Goal: Check status: Check status

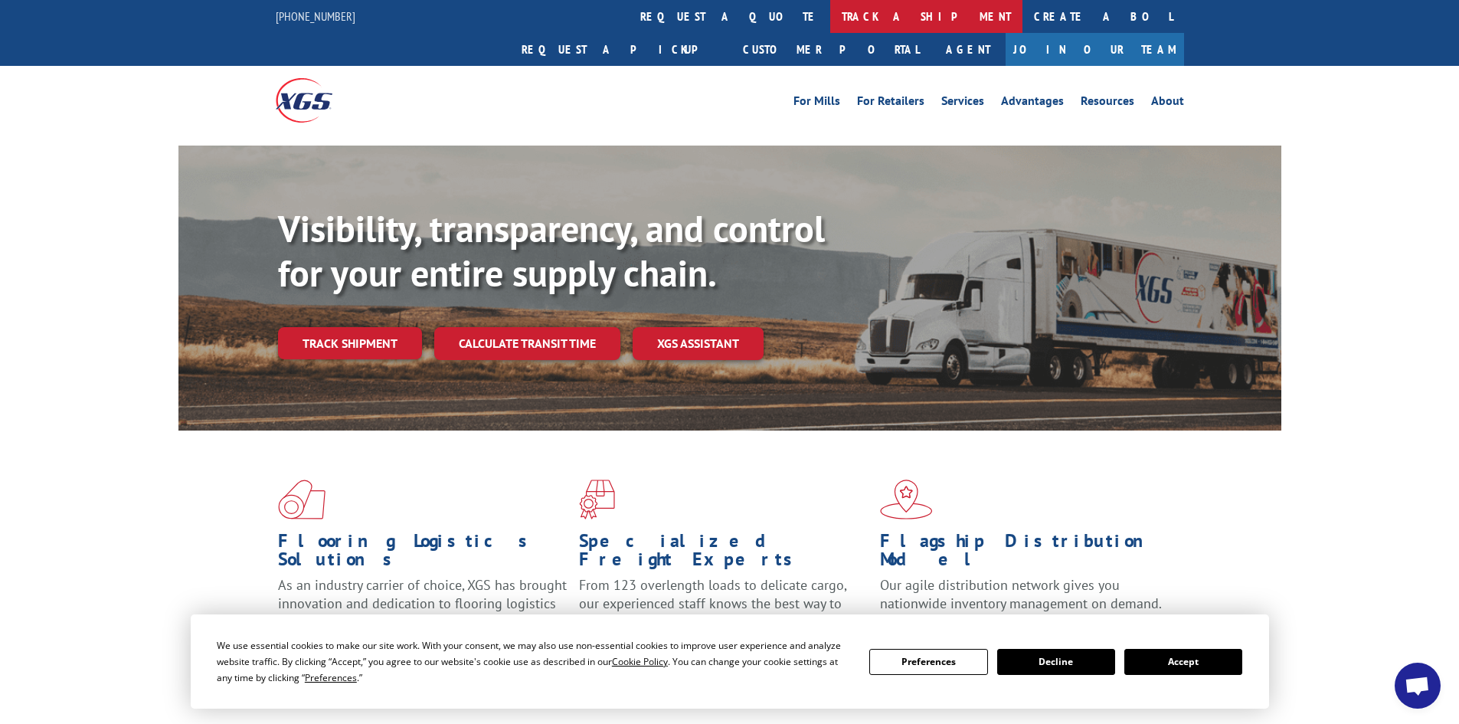
click at [830, 18] on link "track a shipment" at bounding box center [926, 16] width 192 height 33
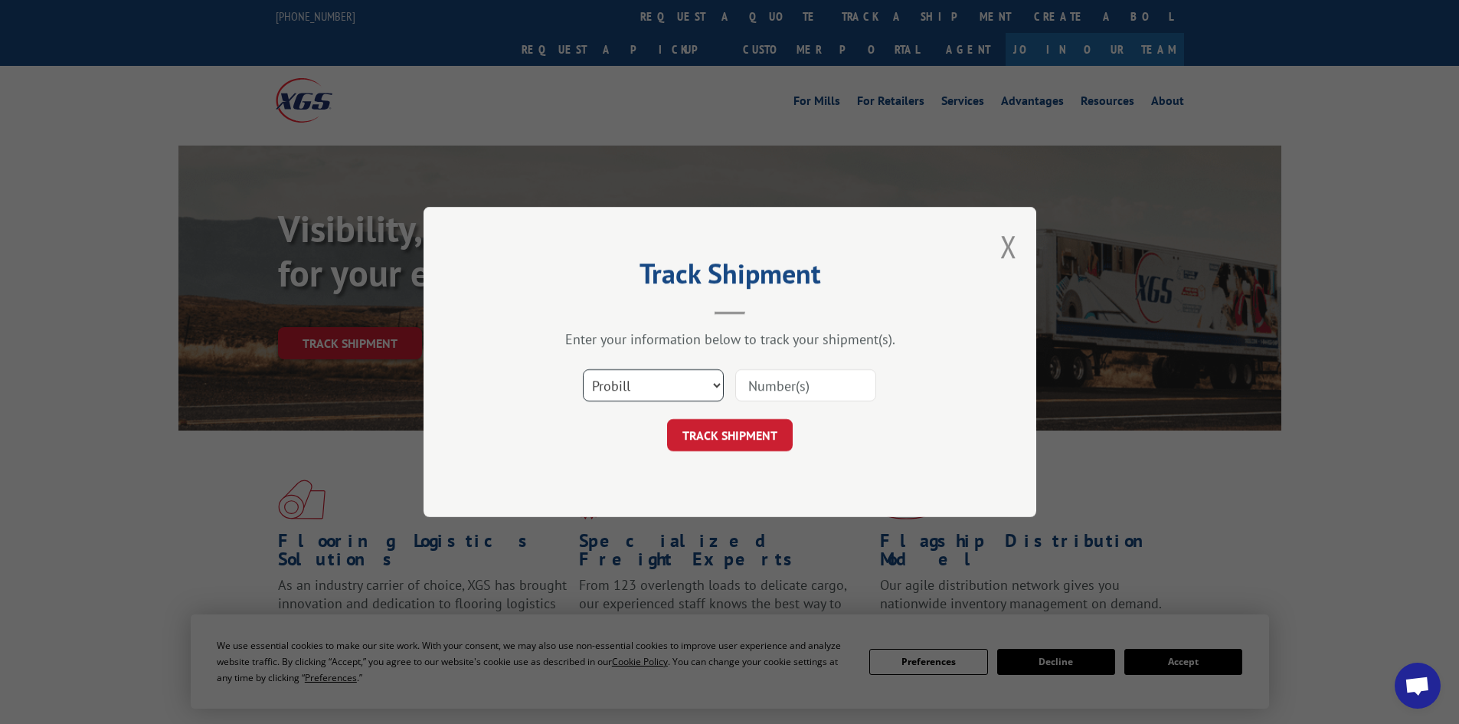
click at [640, 386] on select "Select category... Probill BOL PO" at bounding box center [653, 385] width 141 height 32
select select "bol"
click at [583, 369] on select "Select category... Probill BOL PO" at bounding box center [653, 385] width 141 height 32
click at [787, 382] on input at bounding box center [805, 385] width 141 height 32
paste input "2402458"
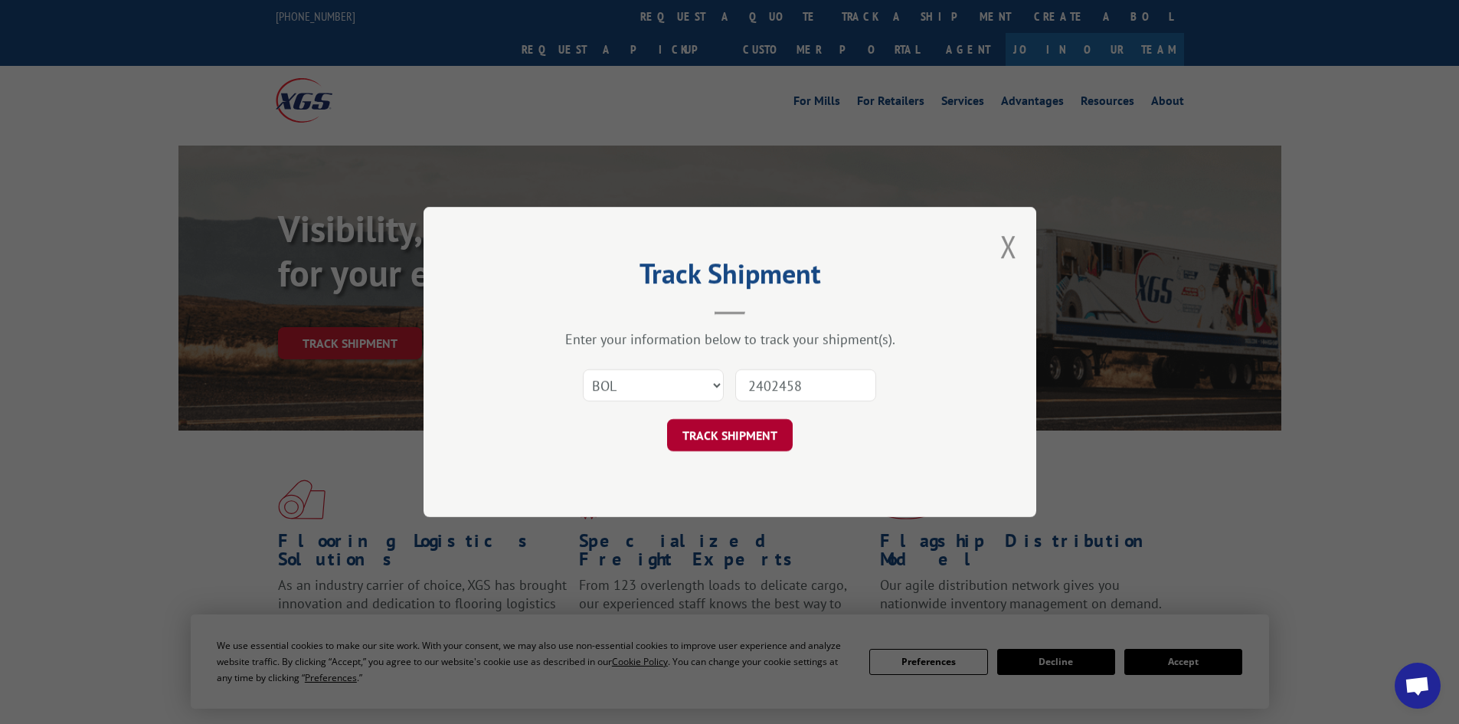
type input "2402458"
click at [761, 433] on button "TRACK SHIPMENT" at bounding box center [730, 435] width 126 height 32
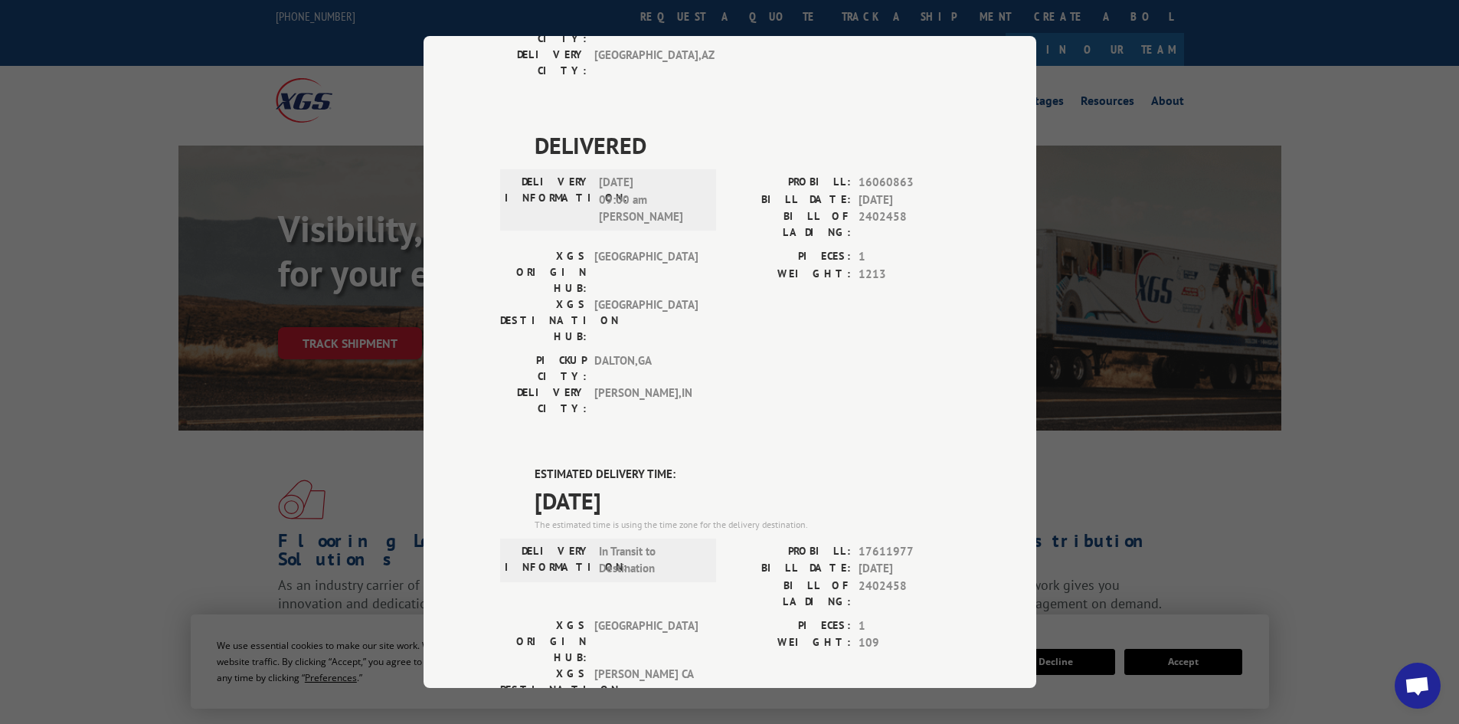
scroll to position [383, 0]
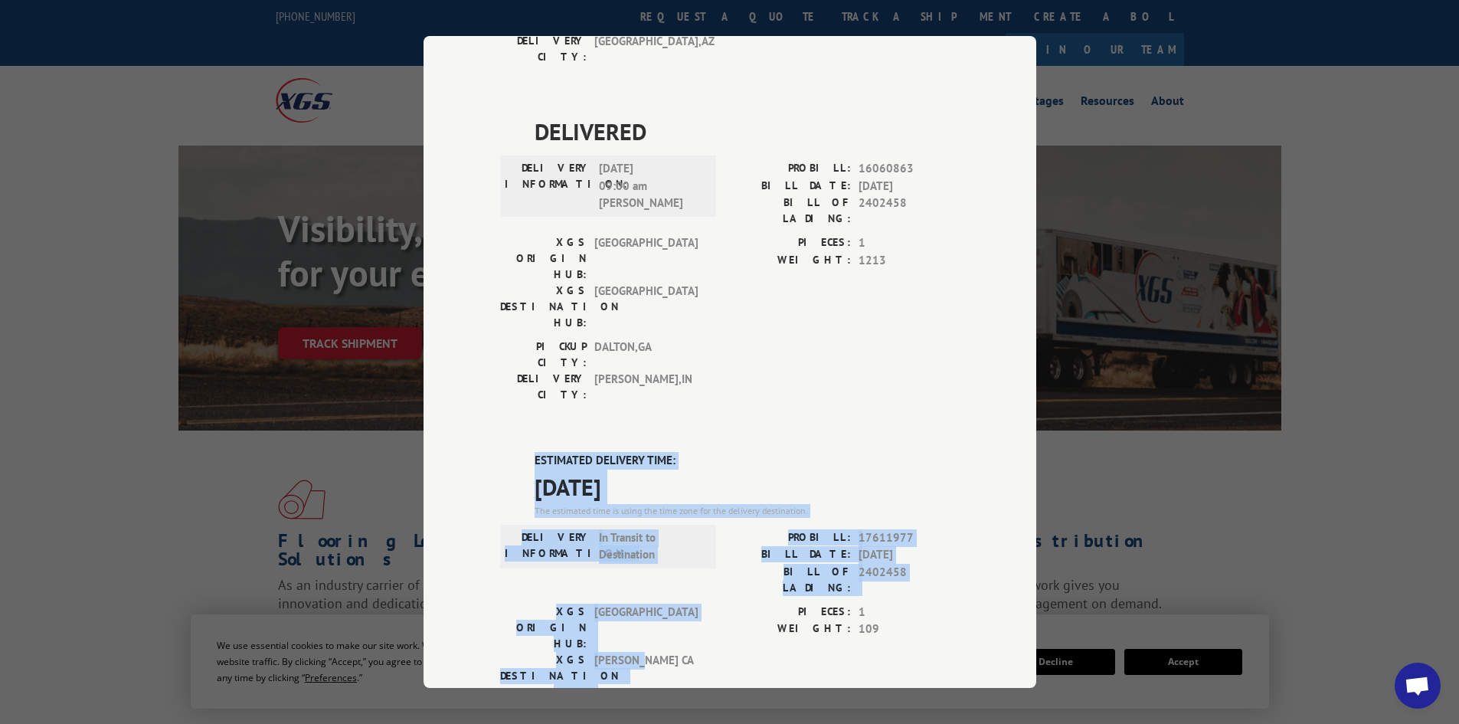
drag, startPoint x: 531, startPoint y: 270, endPoint x: 665, endPoint y: 439, distance: 215.3
click at [665, 439] on div "DELIVERED DELIVERY INFORMATION: [DATE] 01:28 pm [PERSON_NAME]: 11850717 BILL DA…" at bounding box center [729, 409] width 459 height 1267
copy div "ESTIMATED DELIVERY TIME: [DATE] The estimated time is using the time zone for t…"
